Goal: Task Accomplishment & Management: Complete application form

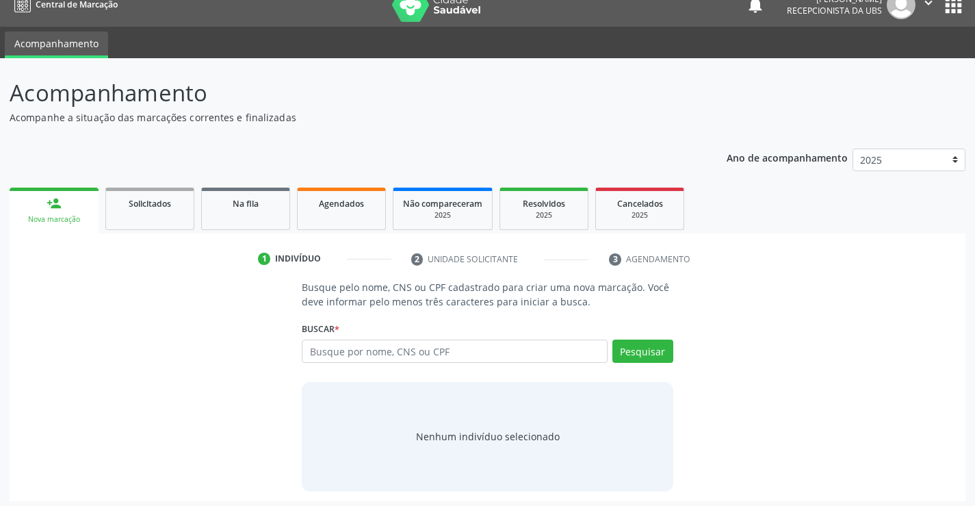
scroll to position [22, 0]
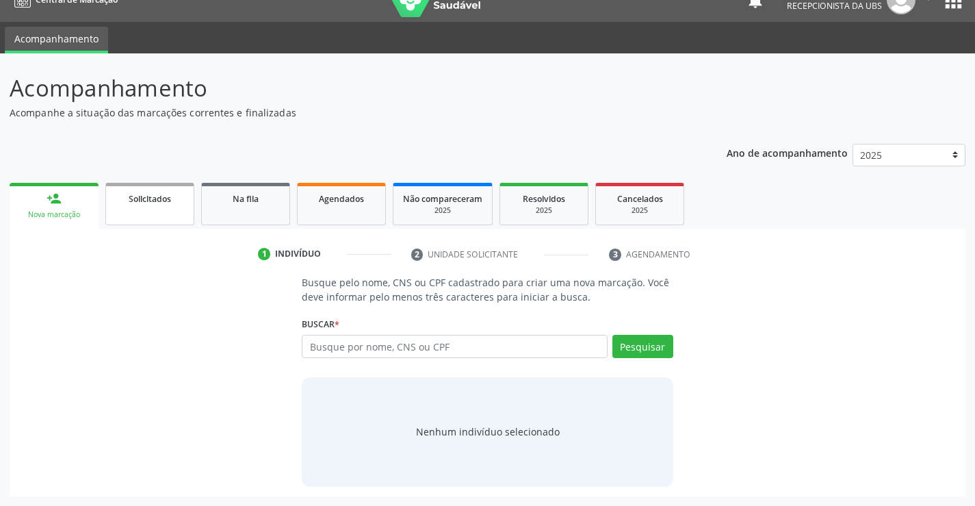
click at [129, 211] on link "Solicitados" at bounding box center [149, 204] width 89 height 42
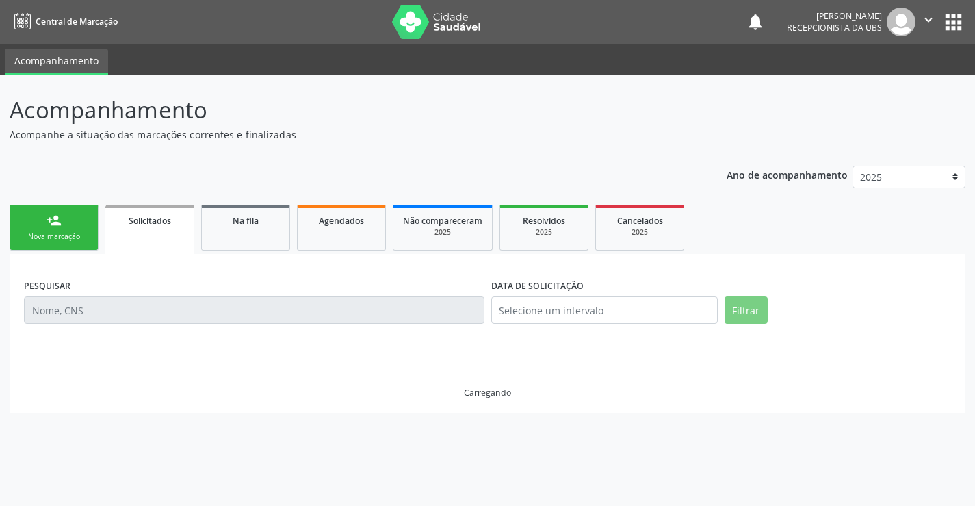
scroll to position [0, 0]
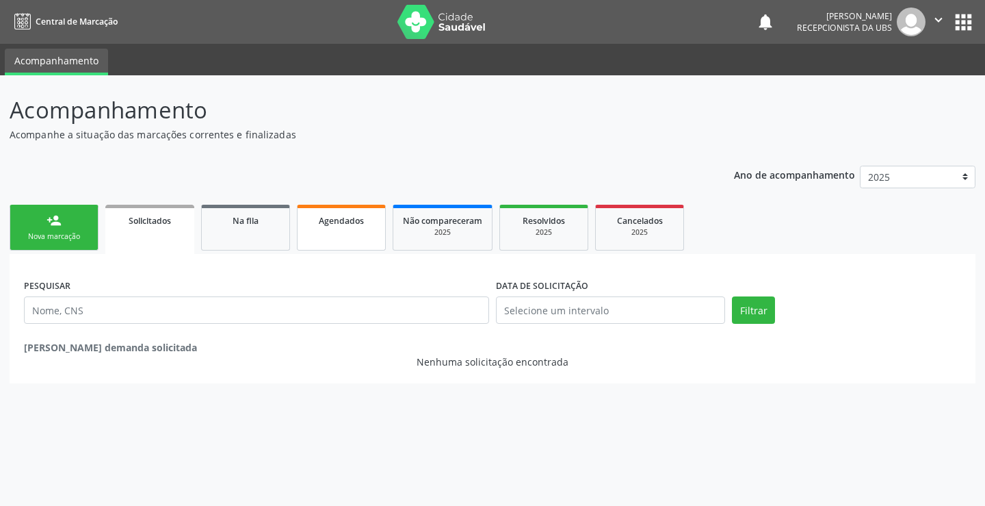
click at [328, 221] on span "Agendados" at bounding box center [341, 221] width 45 height 12
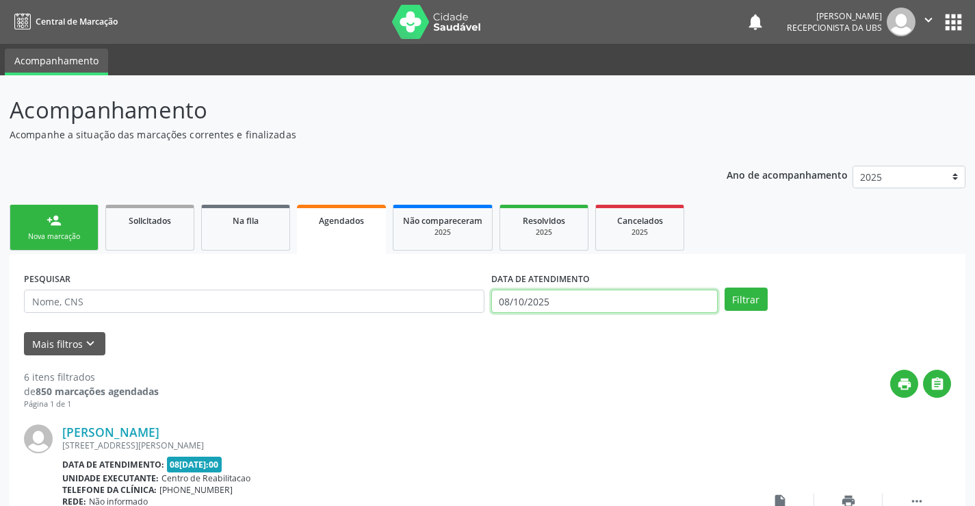
click at [504, 300] on input "08/10/2025" at bounding box center [604, 300] width 226 height 23
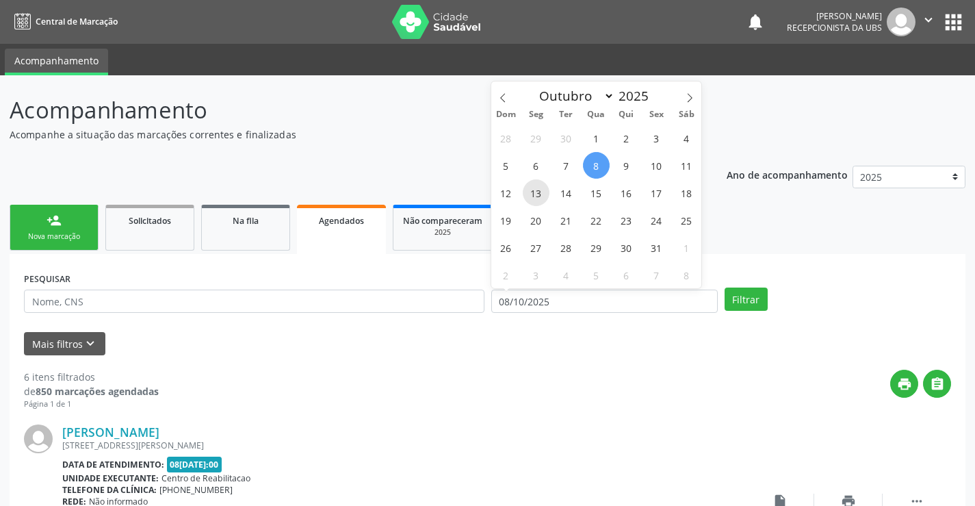
click at [540, 188] on span "13" at bounding box center [536, 192] width 27 height 27
type input "13[DATE]"
click at [538, 193] on span "13" at bounding box center [536, 192] width 27 height 27
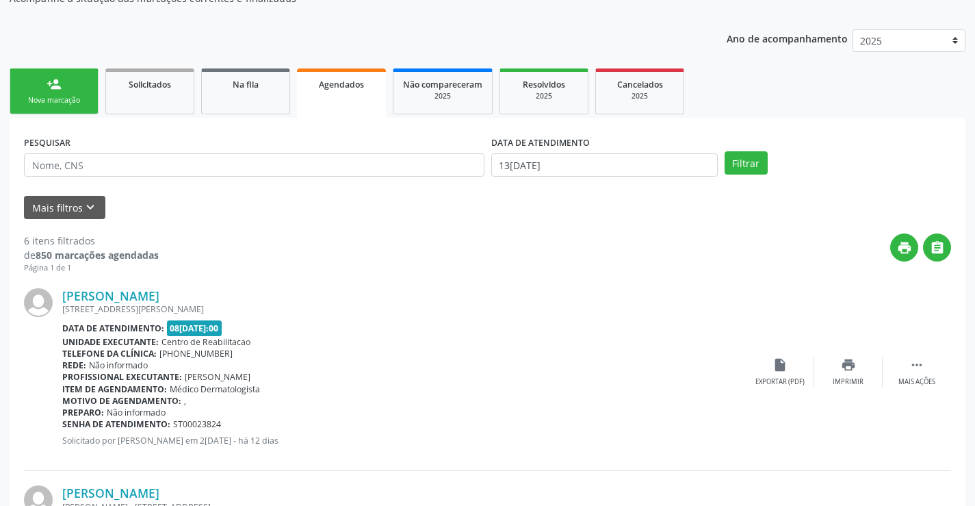
scroll to position [137, 0]
click at [738, 164] on button "Filtrar" at bounding box center [746, 162] width 43 height 23
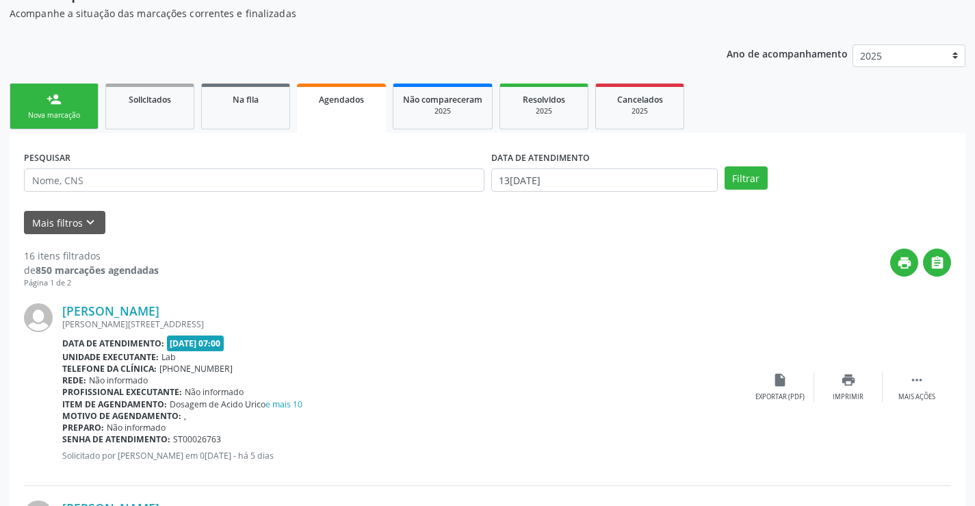
scroll to position [205, 0]
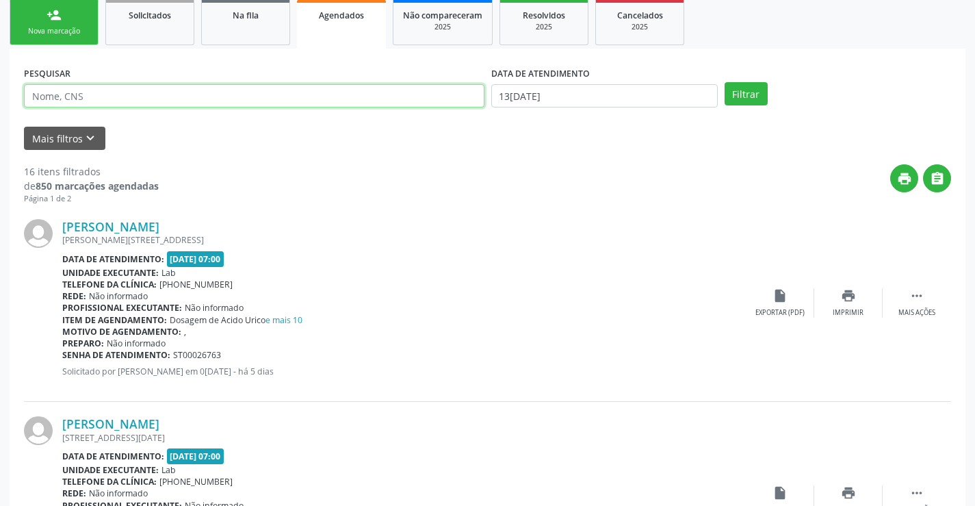
click at [87, 91] on input "text" at bounding box center [254, 95] width 460 height 23
click at [159, 99] on input "la" at bounding box center [254, 95] width 460 height 23
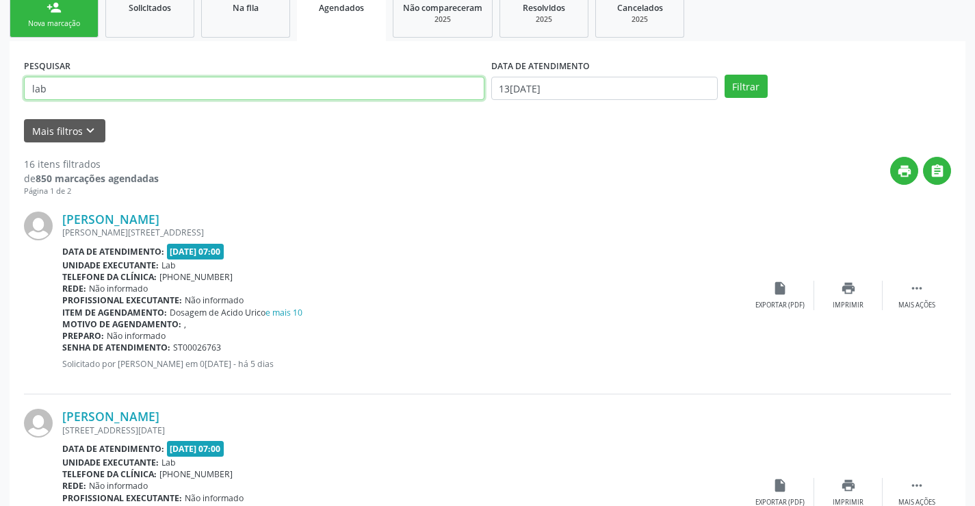
scroll to position [137, 0]
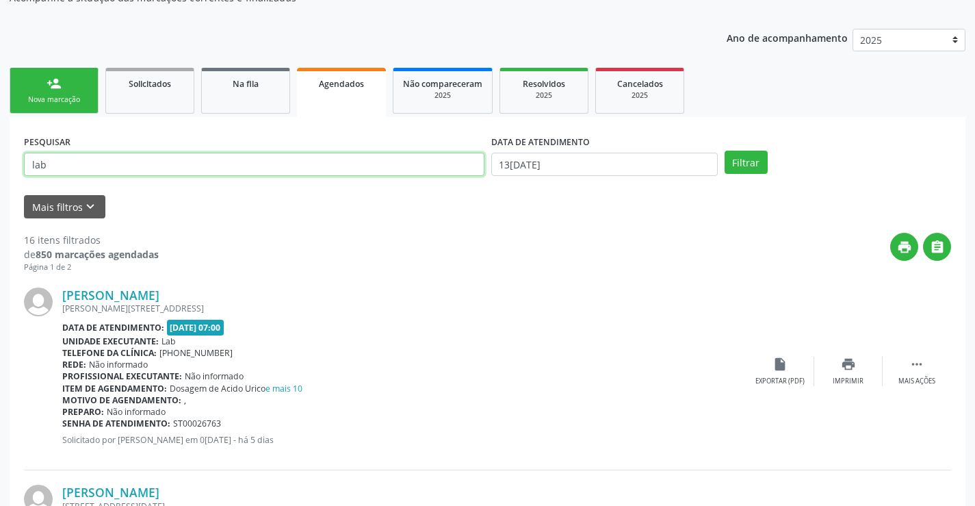
click at [79, 159] on input "lab" at bounding box center [254, 164] width 460 height 23
type input "l"
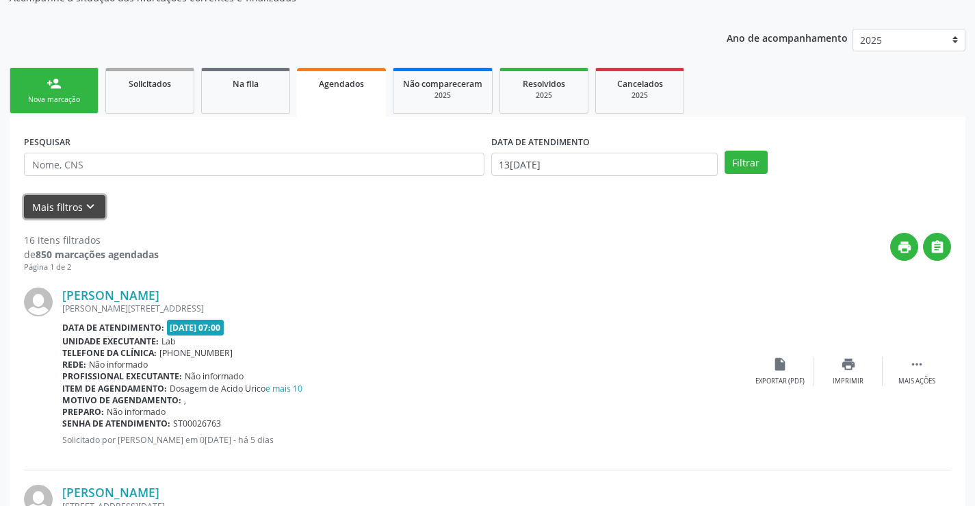
click at [86, 211] on icon "keyboard_arrow_down" at bounding box center [90, 206] width 15 height 15
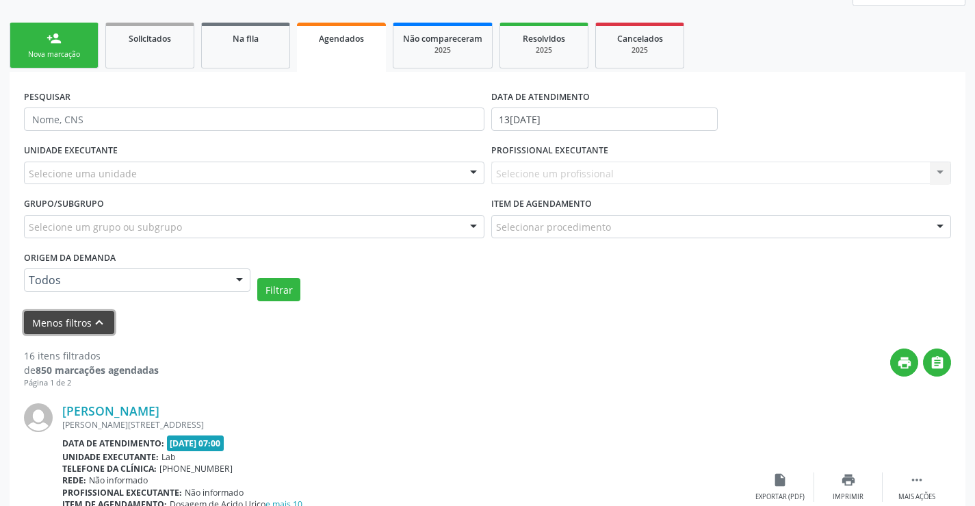
scroll to position [205, 0]
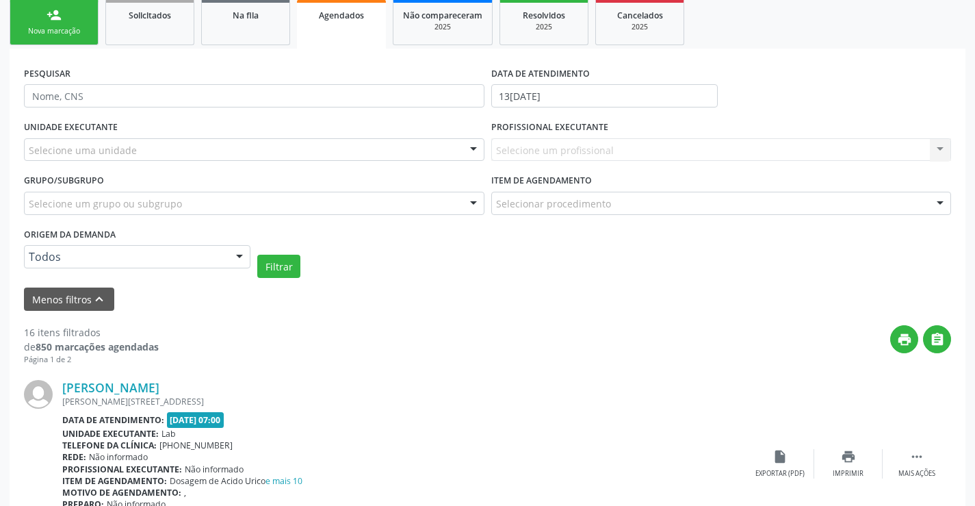
click at [83, 159] on div "Selecione uma unidade" at bounding box center [254, 149] width 460 height 23
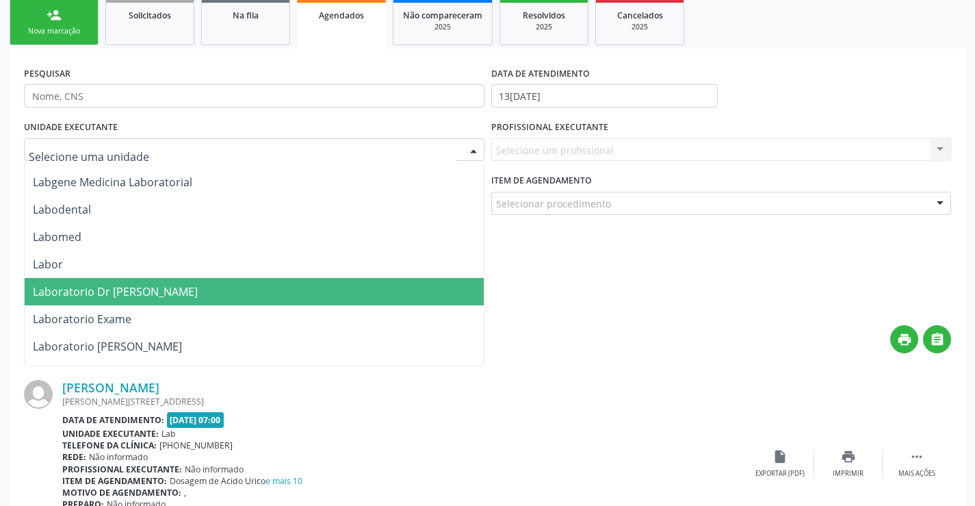
scroll to position [3832, 0]
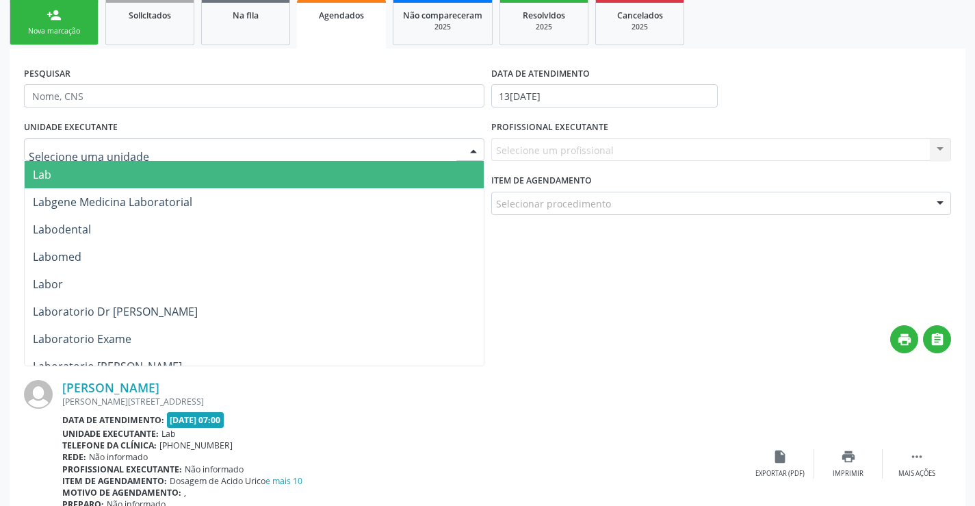
click at [79, 170] on span "Lab" at bounding box center [254, 174] width 459 height 27
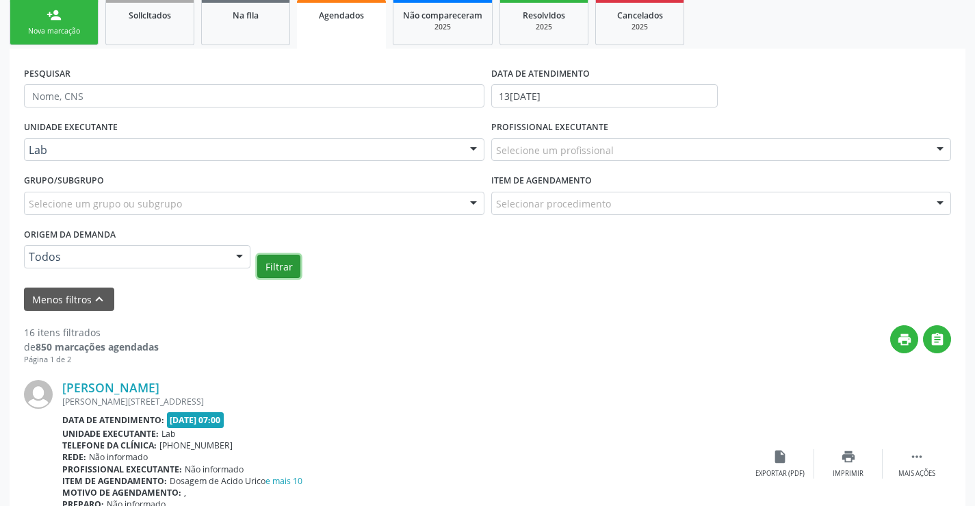
click at [272, 262] on button "Filtrar" at bounding box center [278, 266] width 43 height 23
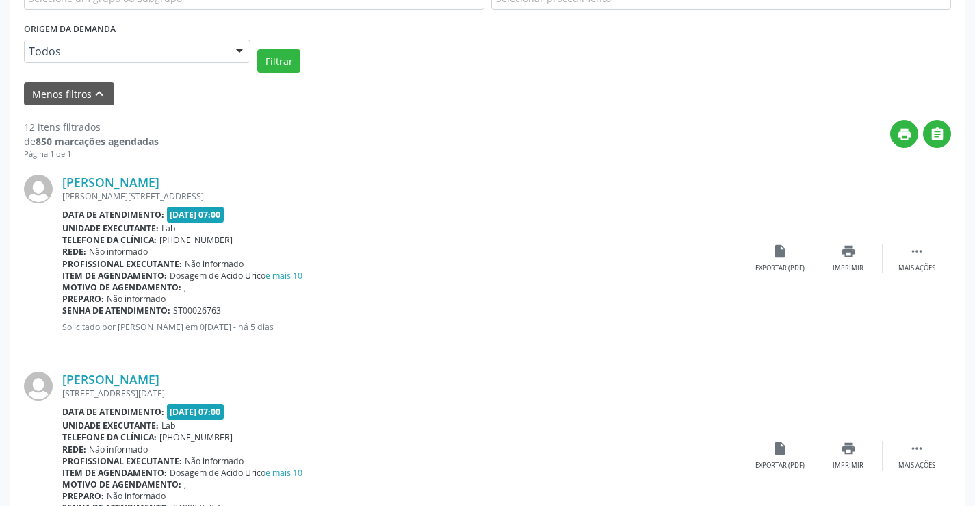
scroll to position [479, 0]
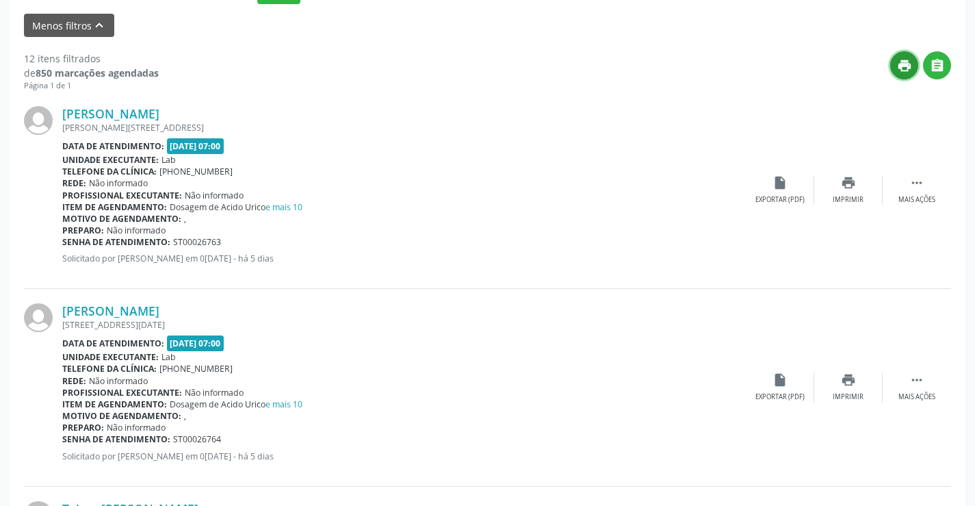
click at [900, 57] on button "print" at bounding box center [904, 65] width 28 height 28
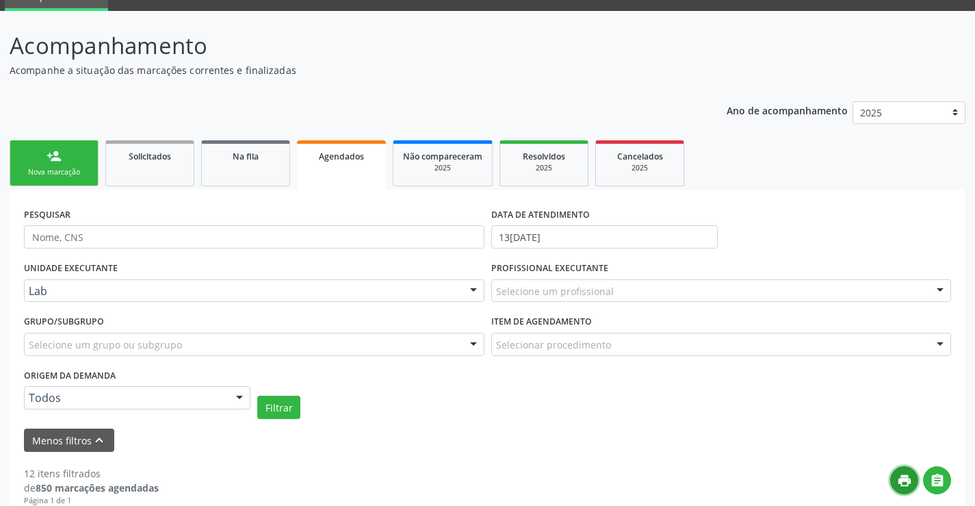
scroll to position [0, 0]
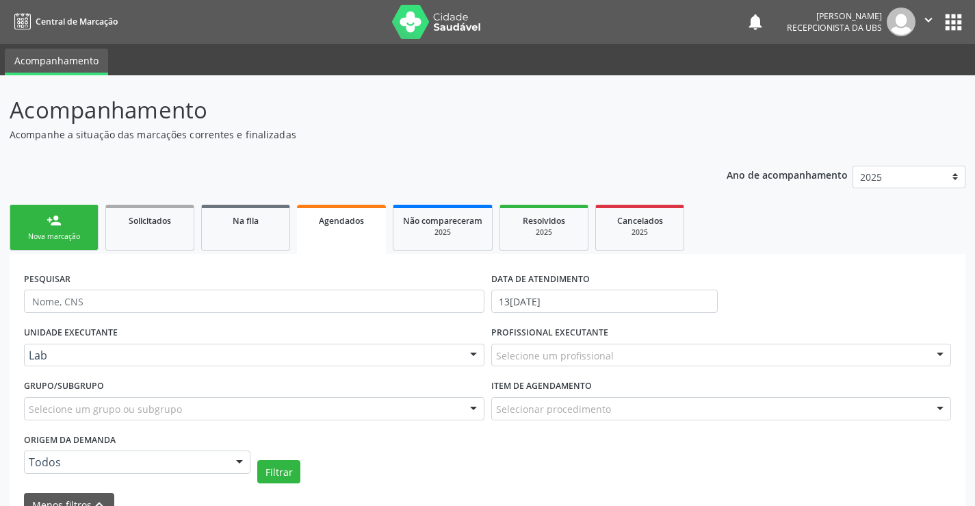
click at [49, 219] on div "person_add" at bounding box center [54, 220] width 15 height 15
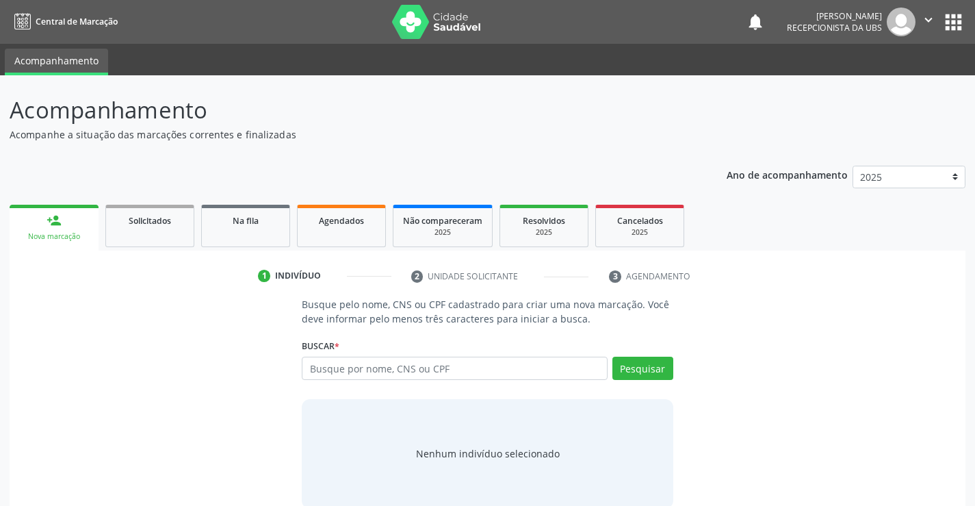
click at [49, 219] on div "person_add" at bounding box center [54, 220] width 15 height 15
click at [337, 373] on input "text" at bounding box center [454, 367] width 305 height 23
click at [326, 374] on input "text" at bounding box center [454, 367] width 305 height 23
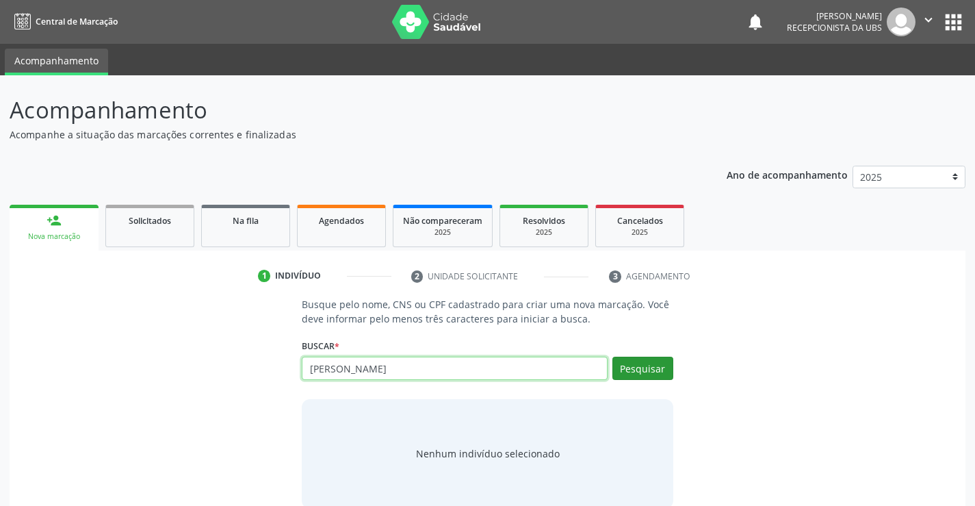
type input "[PERSON_NAME]"
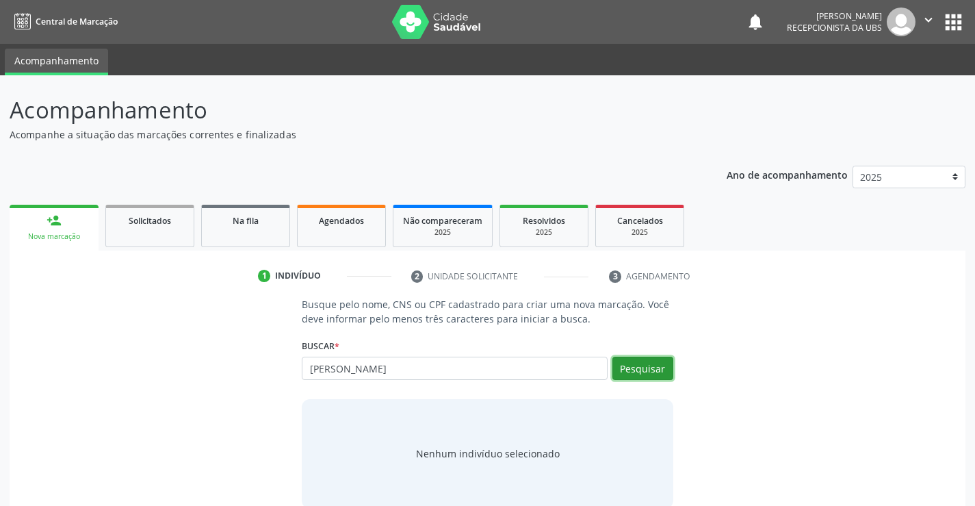
click at [653, 362] on button "Pesquisar" at bounding box center [642, 367] width 61 height 23
click at [644, 368] on button "Pesquisar" at bounding box center [642, 367] width 61 height 23
click at [642, 372] on button "Pesquisar" at bounding box center [642, 367] width 61 height 23
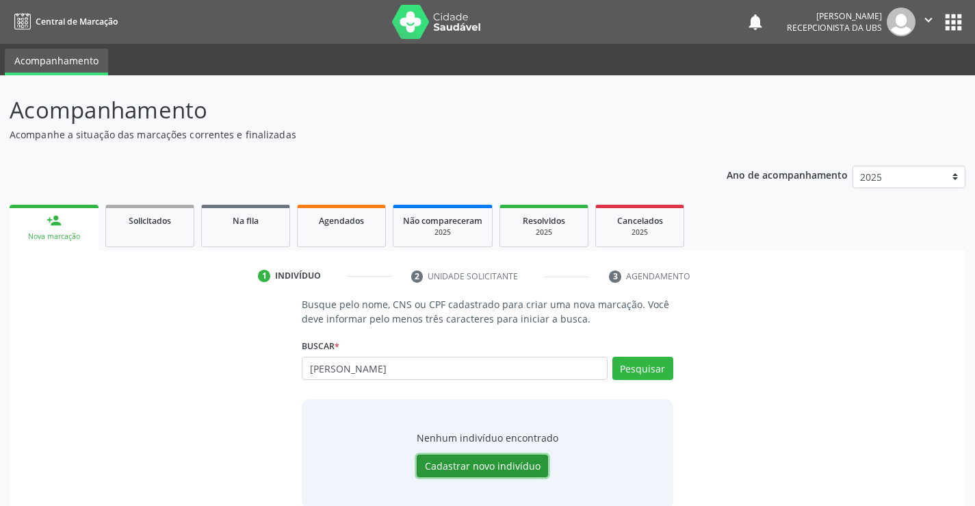
click at [475, 467] on button "Cadastrar novo indivíduo" at bounding box center [482, 465] width 131 height 23
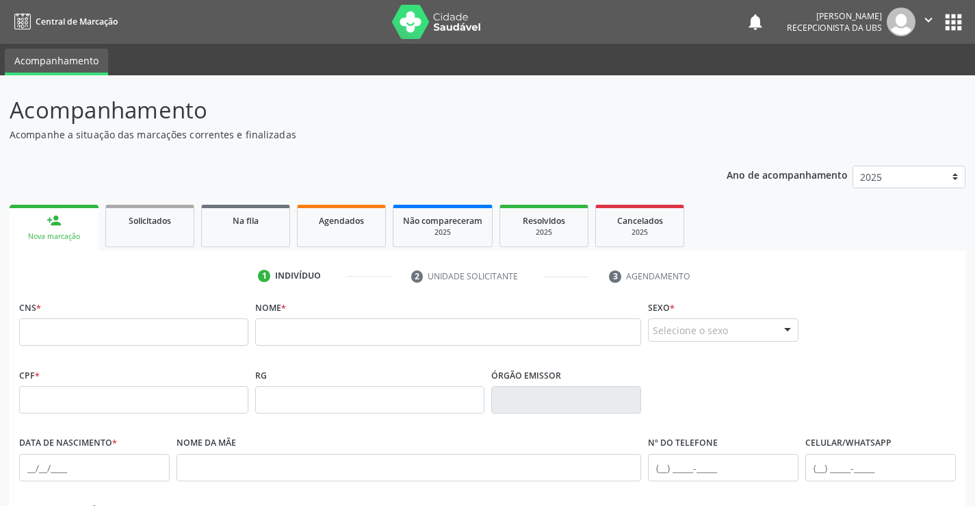
click at [51, 230] on link "person_add Nova marcação" at bounding box center [54, 228] width 89 height 46
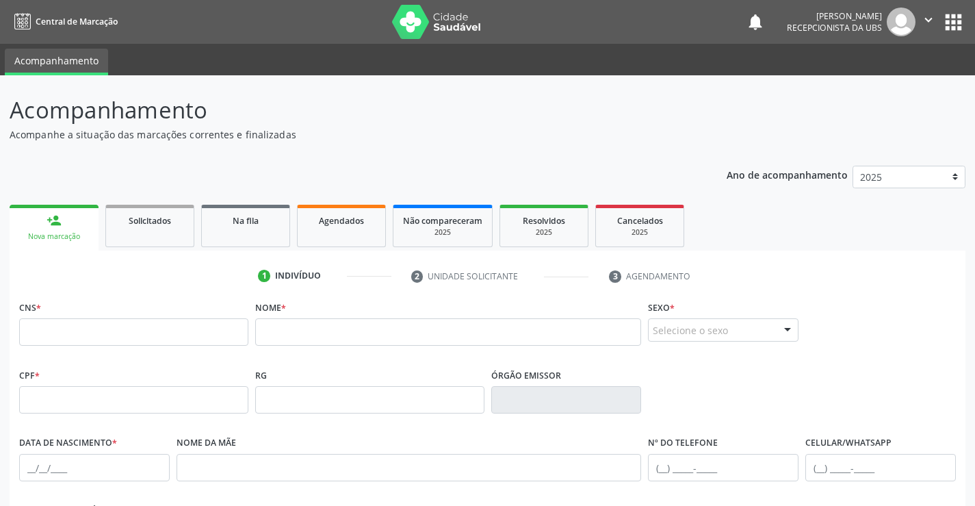
click at [51, 230] on link "person_add Nova marcação" at bounding box center [54, 228] width 89 height 46
click at [42, 226] on link "person_add Nova marcação" at bounding box center [54, 228] width 89 height 46
click at [330, 221] on span "Agendados" at bounding box center [341, 221] width 45 height 12
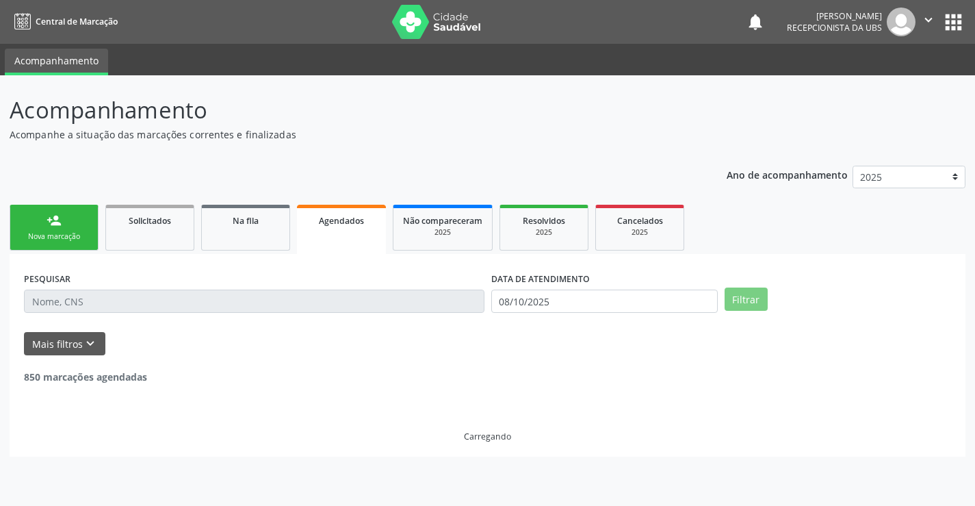
click at [330, 221] on span "Agendados" at bounding box center [341, 221] width 45 height 12
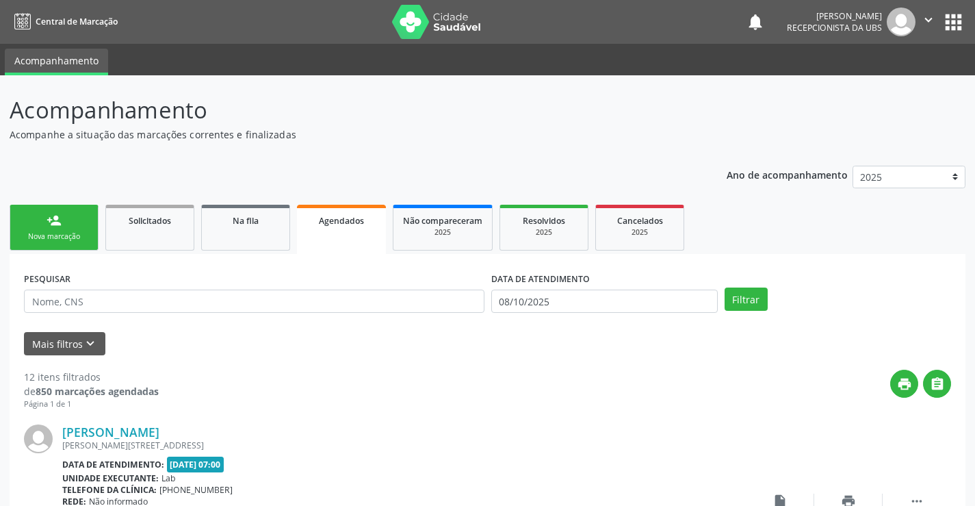
click at [65, 215] on link "person_add Nova marcação" at bounding box center [54, 228] width 89 height 46
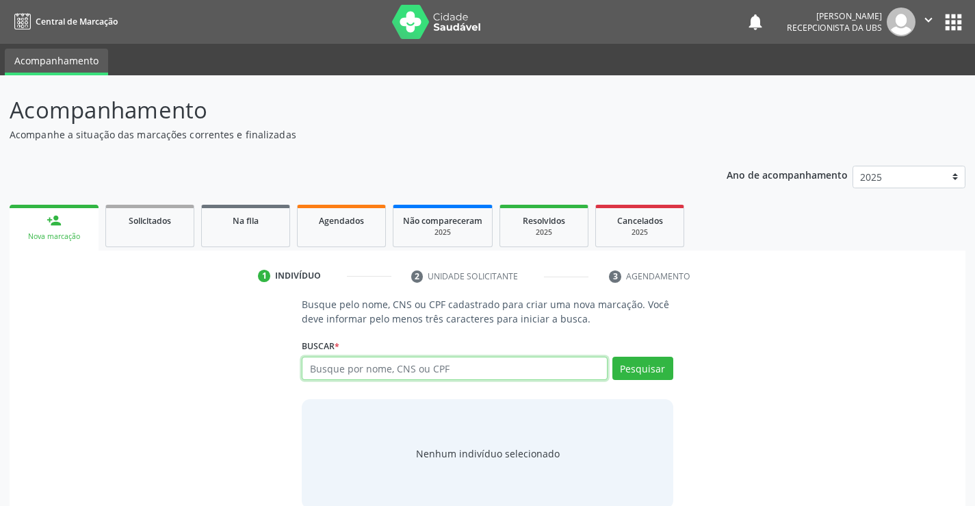
click at [337, 367] on input "text" at bounding box center [454, 367] width 305 height 23
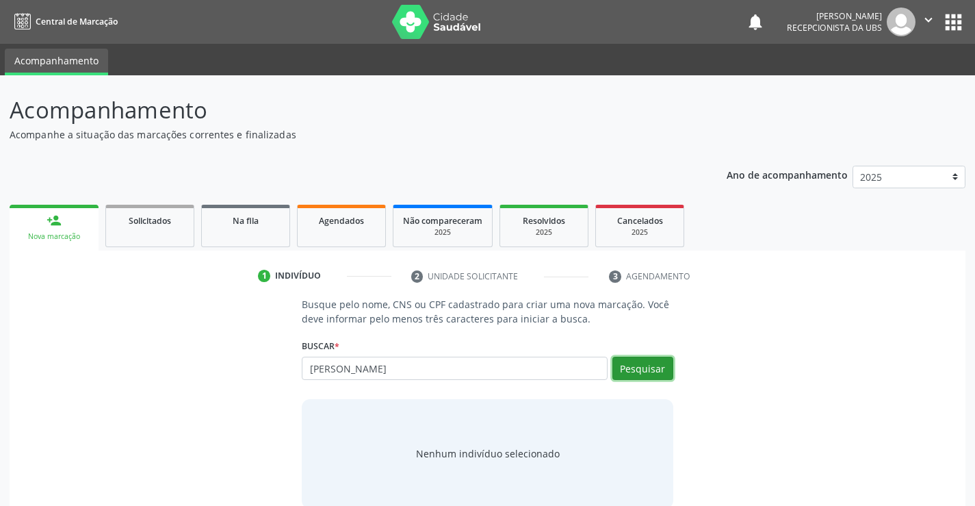
click at [634, 368] on button "Pesquisar" at bounding box center [642, 367] width 61 height 23
click at [648, 368] on button "Pesquisar" at bounding box center [642, 367] width 61 height 23
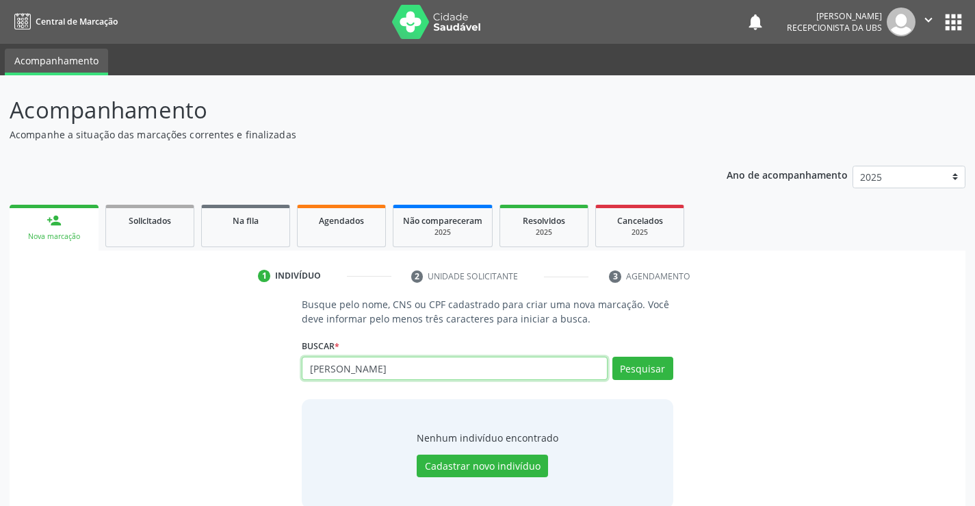
click at [499, 372] on input "[PERSON_NAME]" at bounding box center [454, 367] width 305 height 23
type input "y"
type input "01420388495"
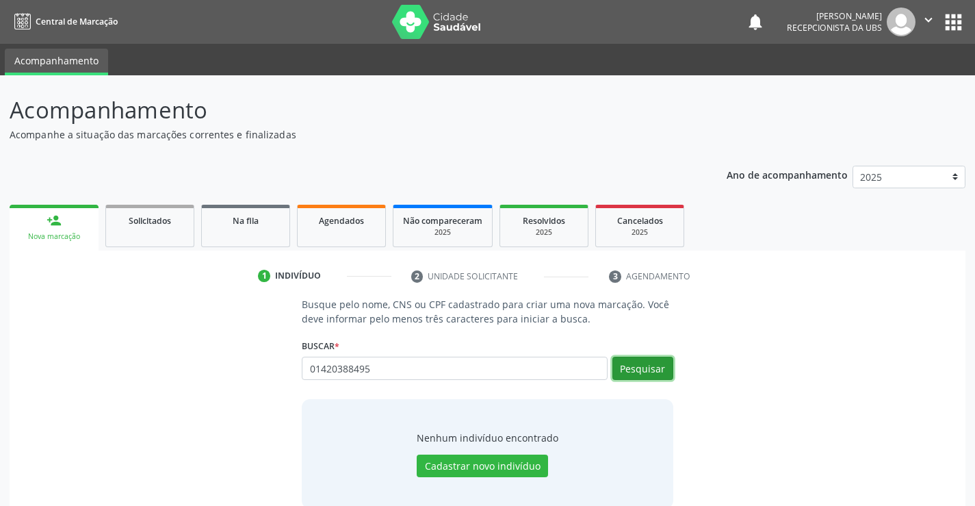
click at [638, 367] on button "Pesquisar" at bounding box center [642, 367] width 61 height 23
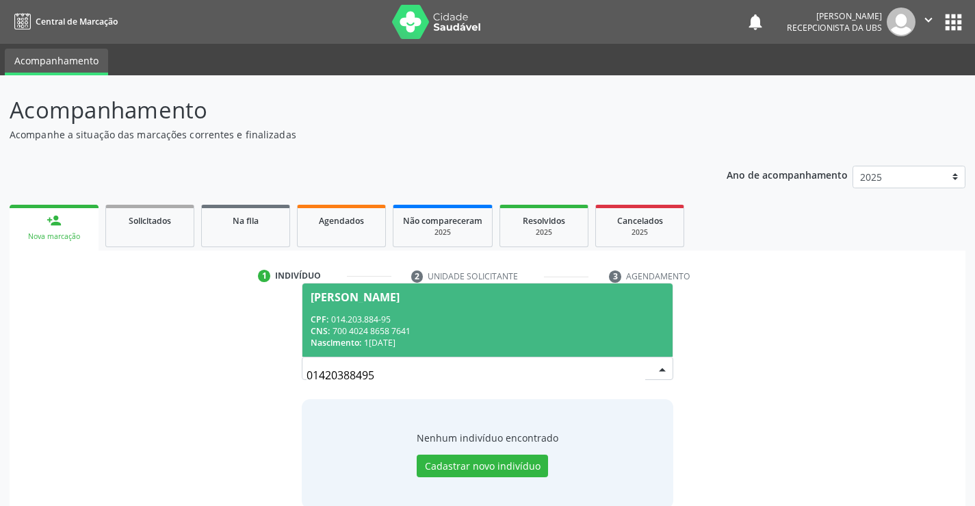
click at [356, 326] on div "CNS: 700 4024 8658 7641" at bounding box center [487, 331] width 353 height 12
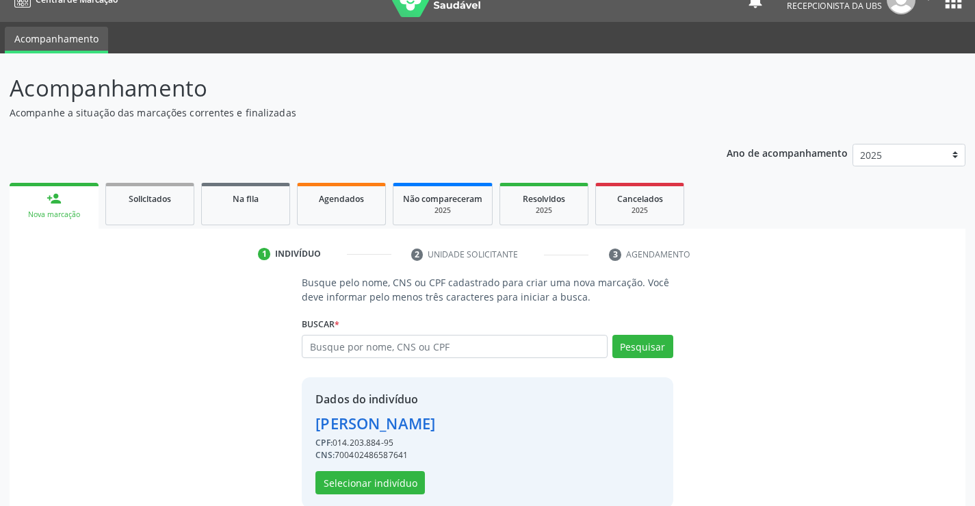
scroll to position [43, 0]
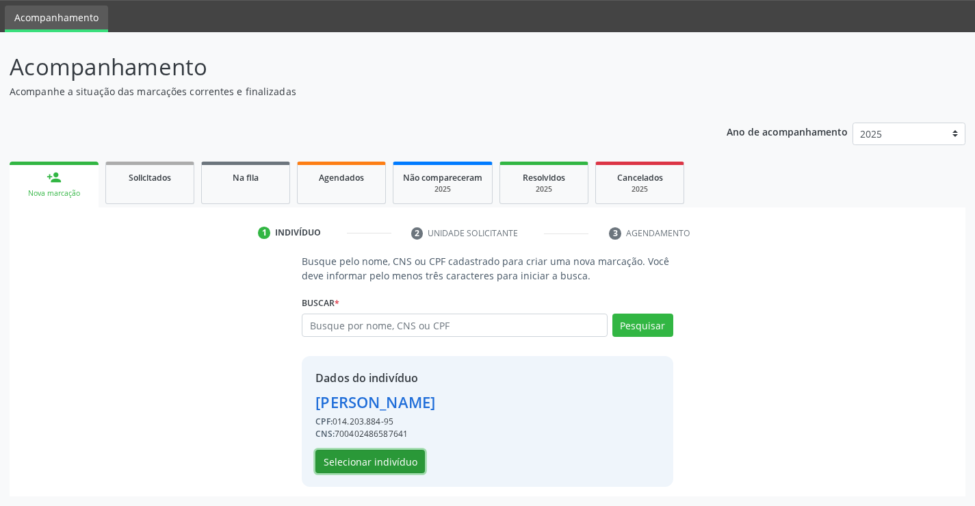
click at [355, 458] on button "Selecionar indivíduo" at bounding box center [369, 461] width 109 height 23
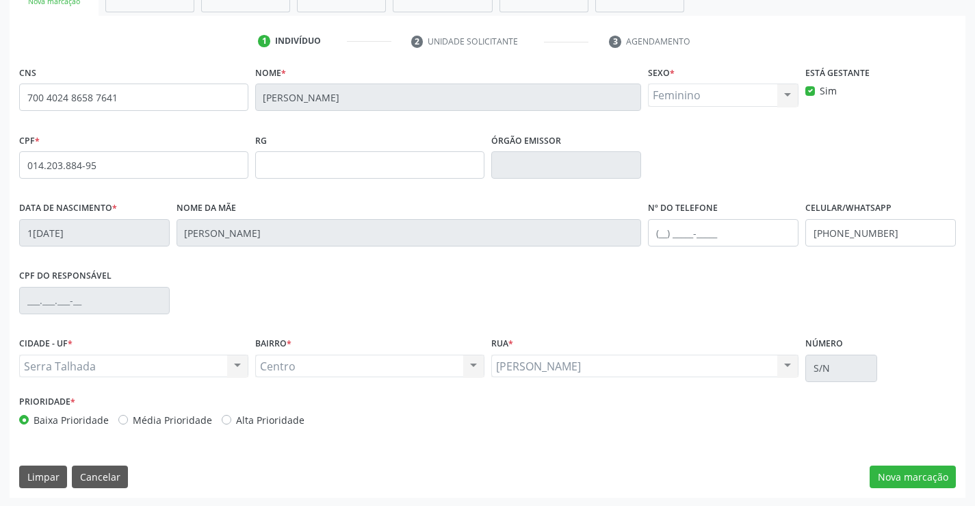
scroll to position [236, 0]
click at [900, 476] on button "Nova marcação" at bounding box center [913, 475] width 86 height 23
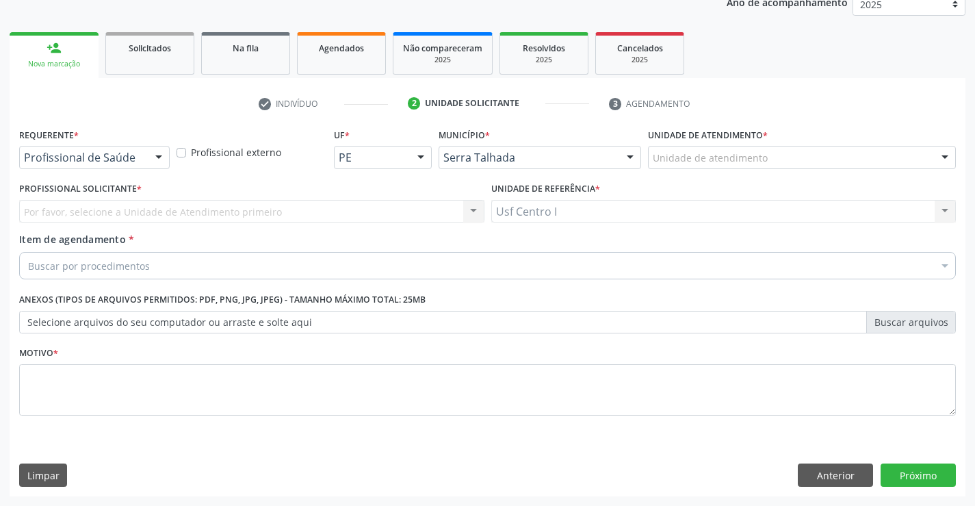
scroll to position [172, 0]
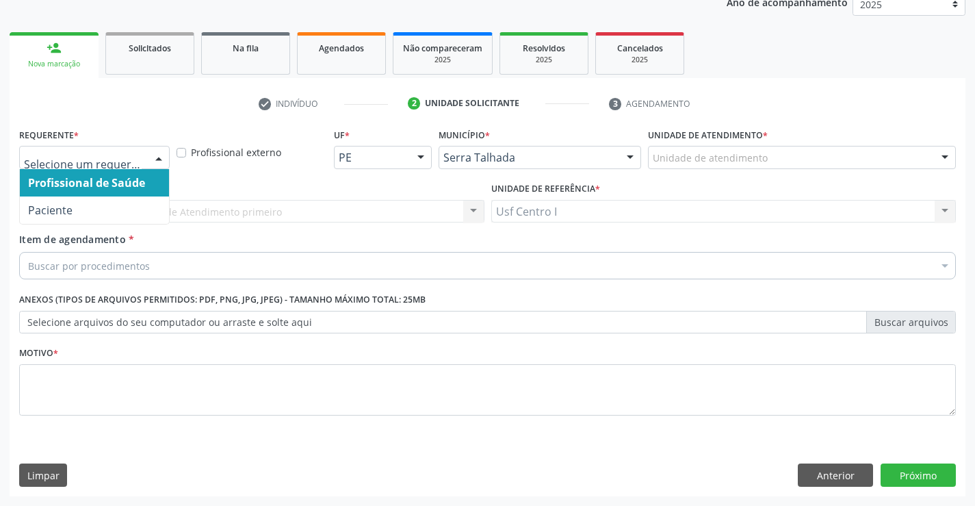
click at [155, 160] on div at bounding box center [158, 157] width 21 height 23
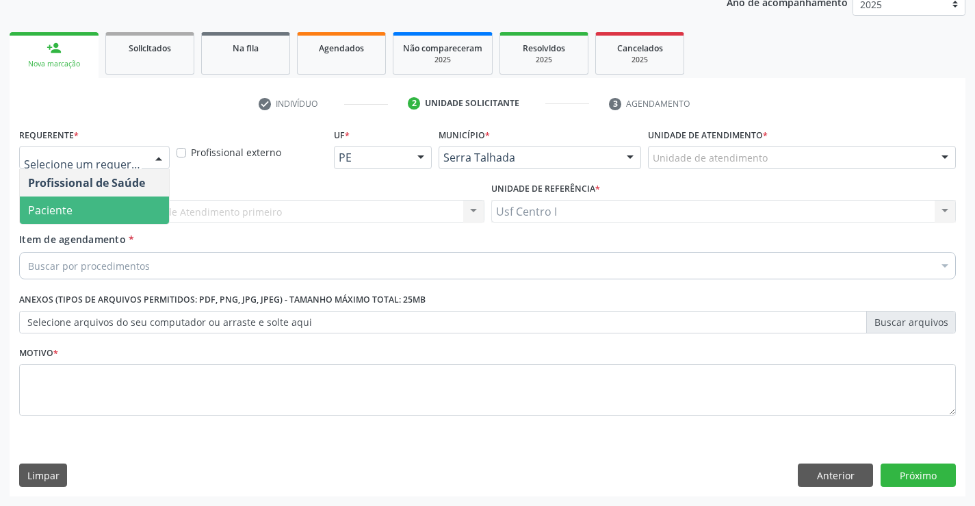
click at [90, 214] on span "Paciente" at bounding box center [94, 209] width 149 height 27
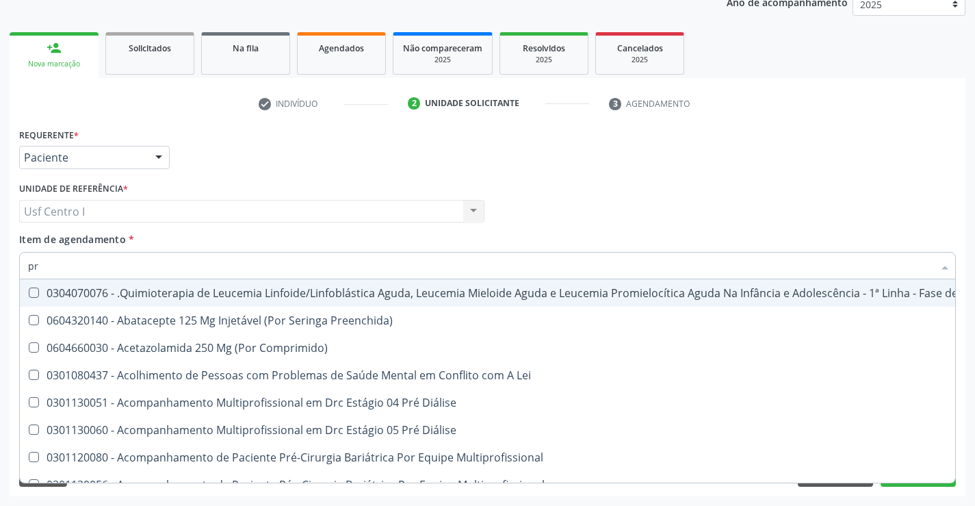
type input "p"
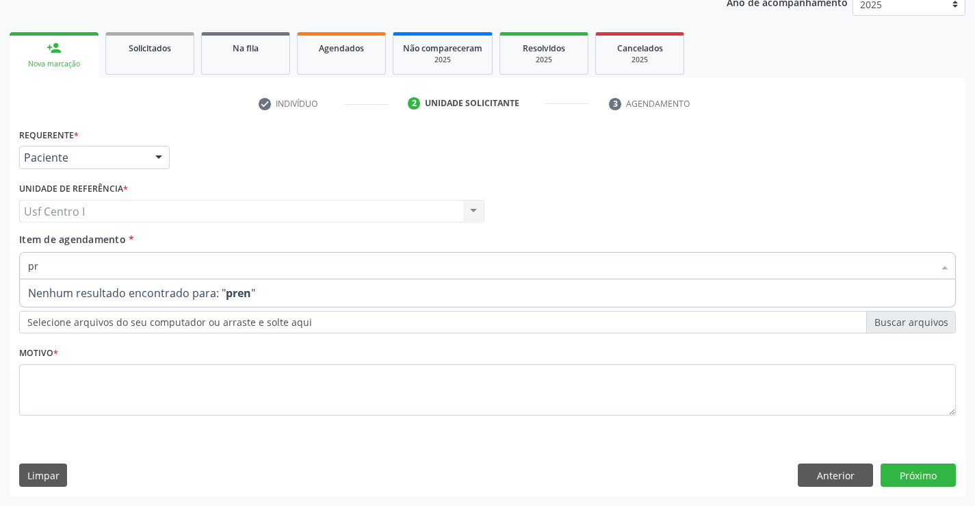
type input "p"
click at [112, 266] on input "consulta pre nata" at bounding box center [480, 265] width 905 height 27
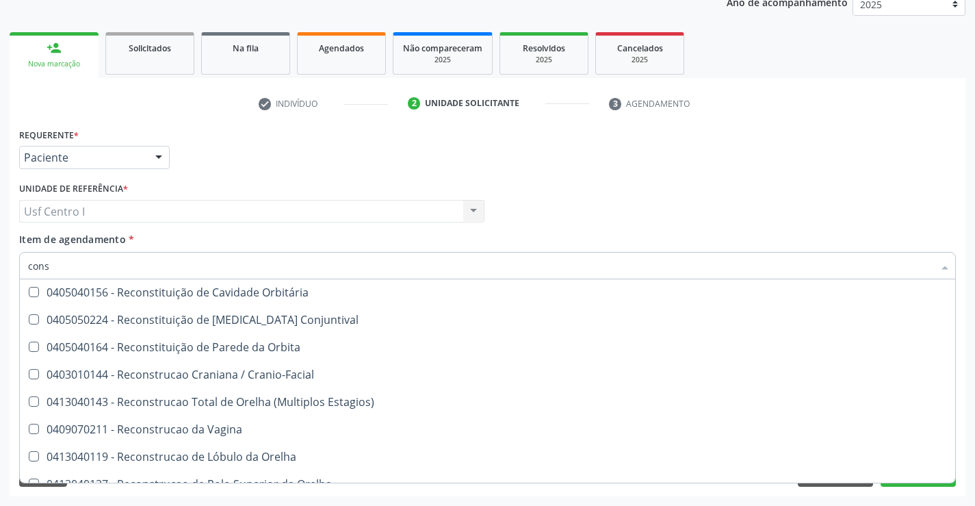
scroll to position [1095, 0]
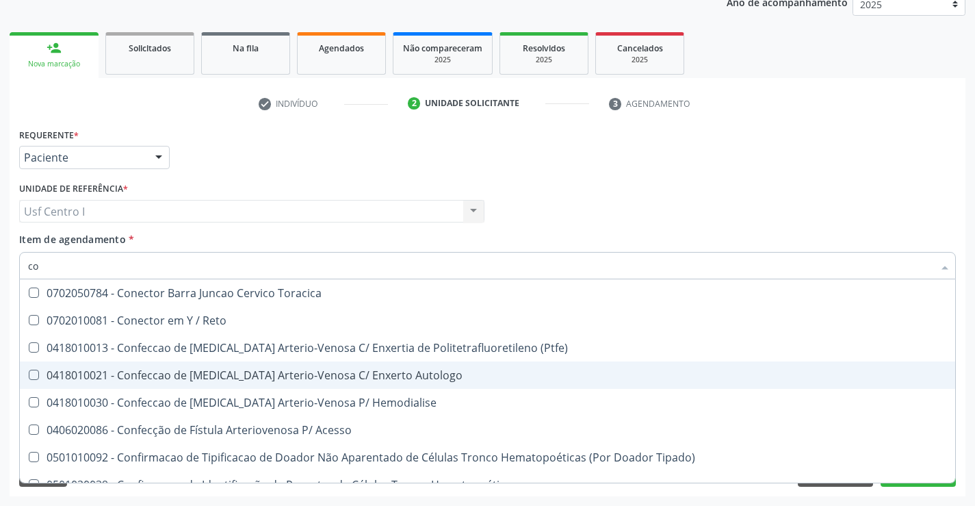
type input "c"
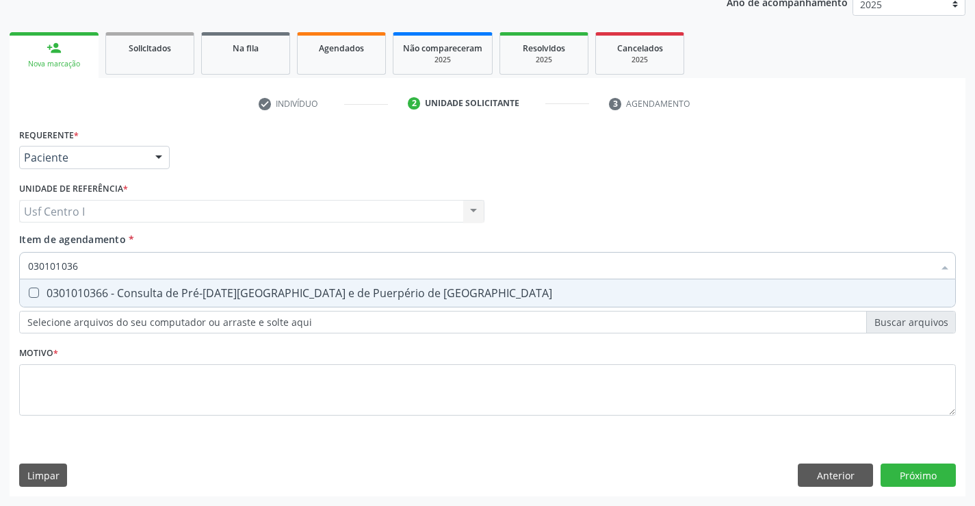
scroll to position [0, 0]
type input "0301010366"
click at [35, 291] on Risco at bounding box center [34, 292] width 10 height 10
click at [29, 291] on Risco "checkbox" at bounding box center [24, 292] width 9 height 9
checkbox Risco "true"
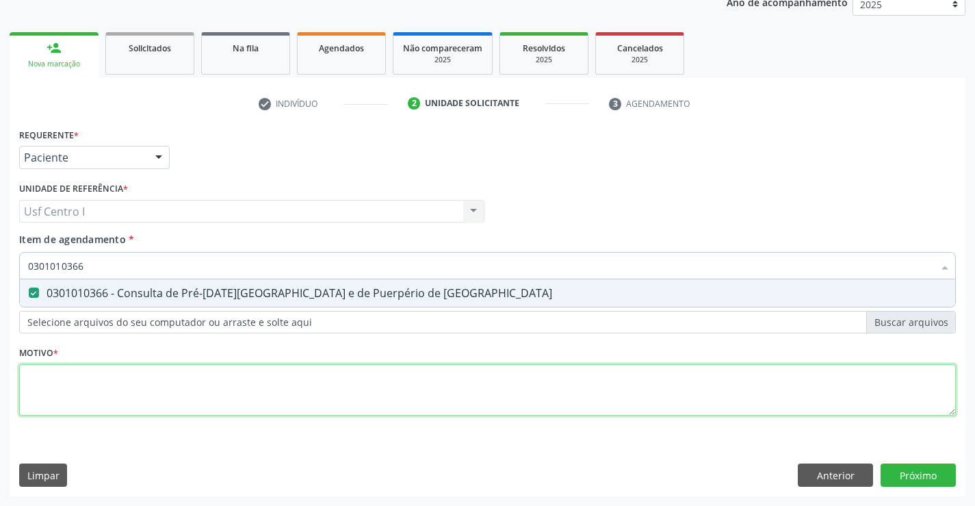
click at [49, 384] on div "Requerente * Paciente Profissional de Saúde Paciente Nenhum resultado encontrad…" at bounding box center [487, 280] width 937 height 310
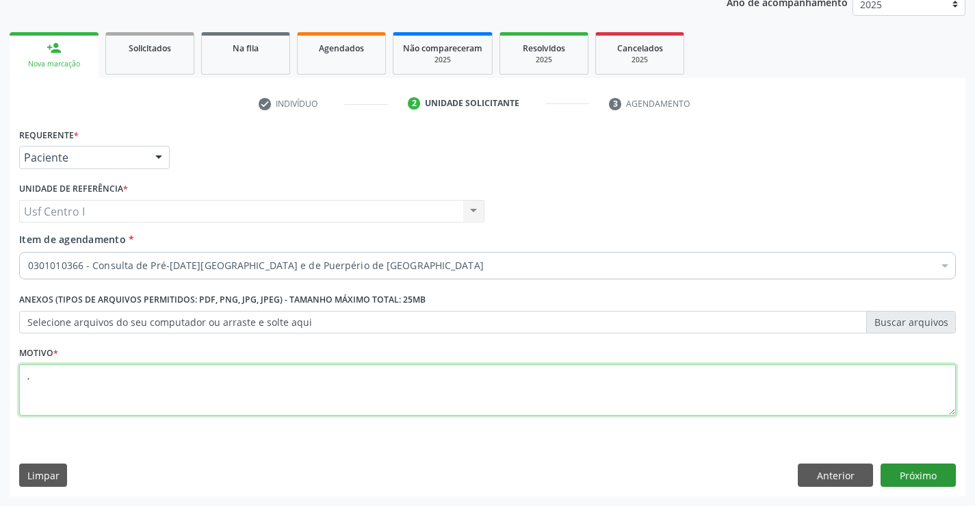
type textarea ","
click at [922, 473] on button "Próximo" at bounding box center [918, 474] width 75 height 23
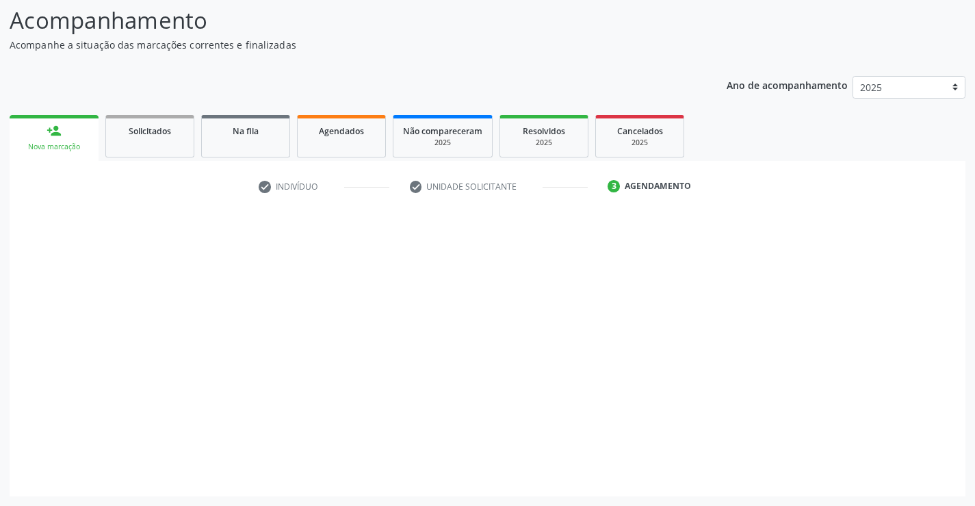
scroll to position [90, 0]
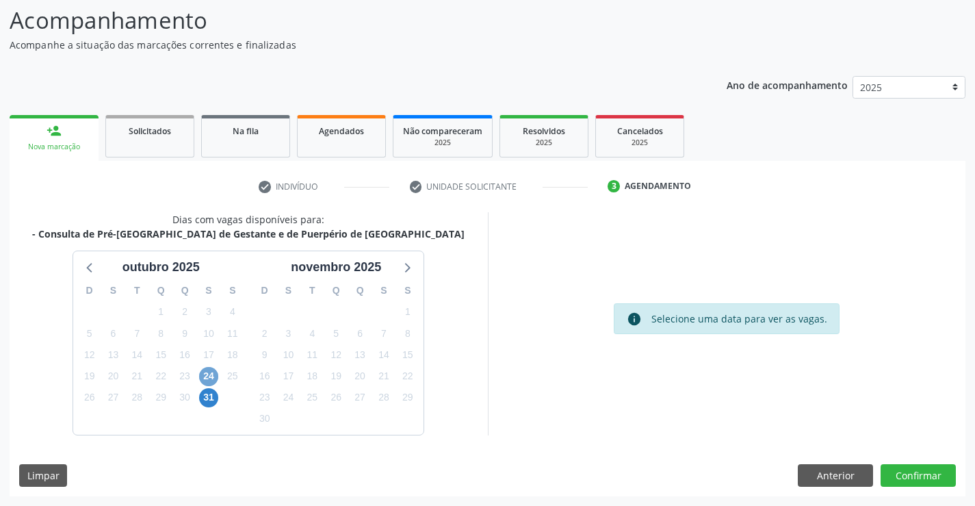
click at [207, 376] on span "24" at bounding box center [208, 376] width 19 height 19
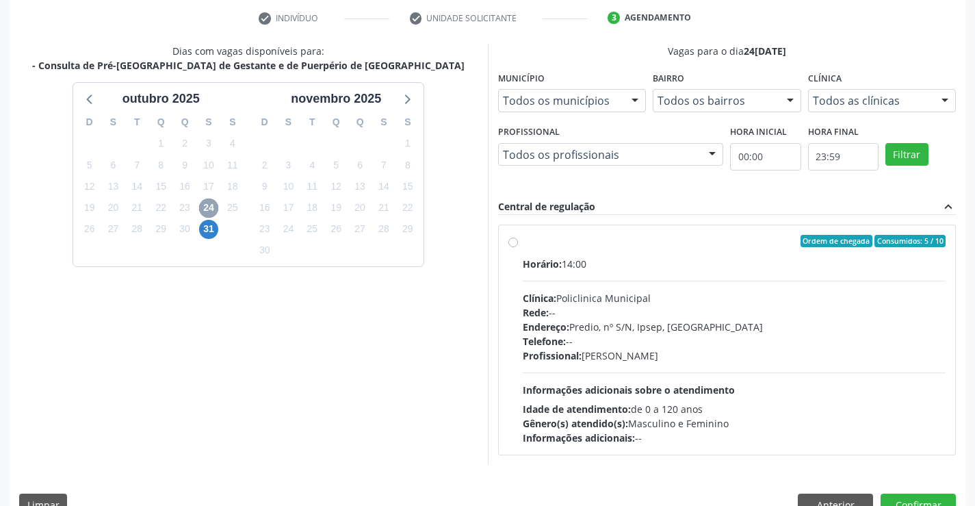
scroll to position [287, 0]
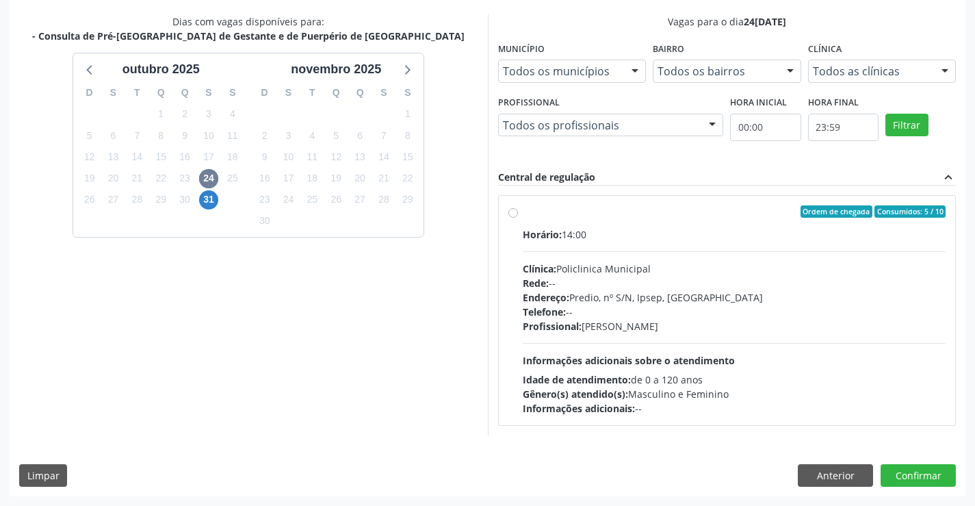
click at [514, 229] on div "Ordem de chegada Consumidos: 5 / 10 Horário: 14:00 Clínica: Policlinica Municip…" at bounding box center [727, 310] width 438 height 210
radio input "true"
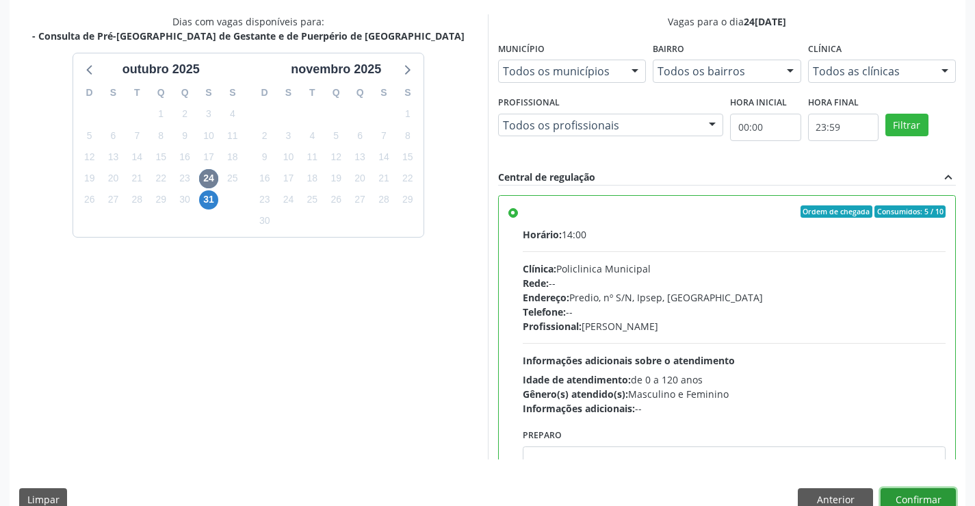
click at [923, 497] on button "Confirmar" at bounding box center [918, 499] width 75 height 23
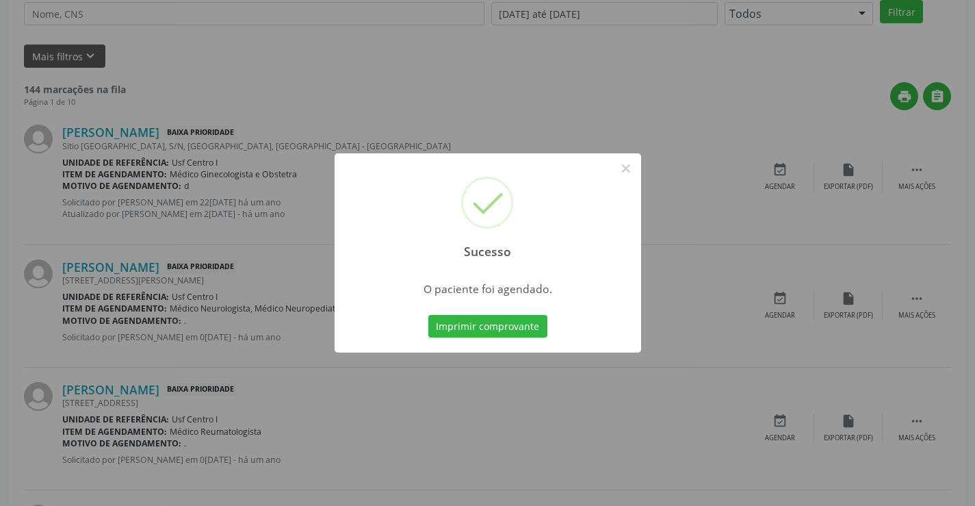
scroll to position [0, 0]
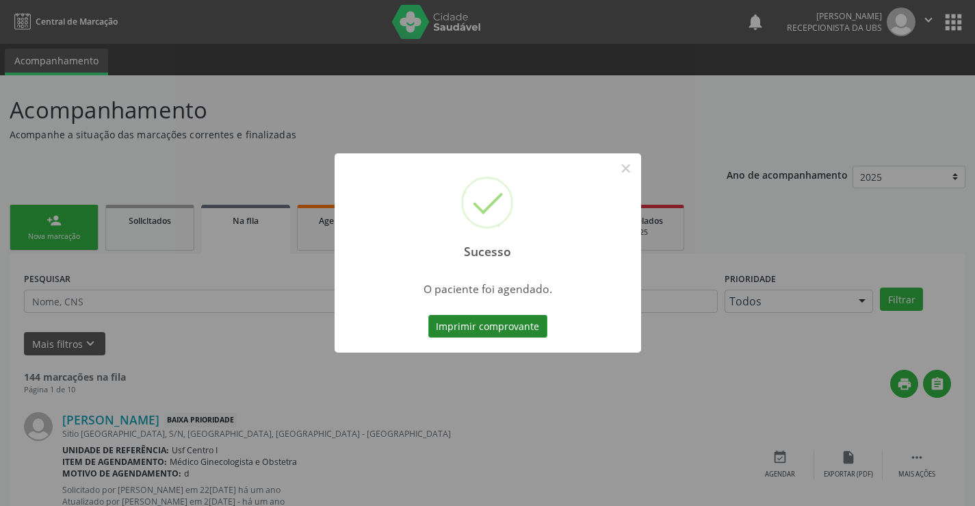
click at [507, 324] on button "Imprimir comprovante" at bounding box center [487, 326] width 119 height 23
